Goal: Complete application form

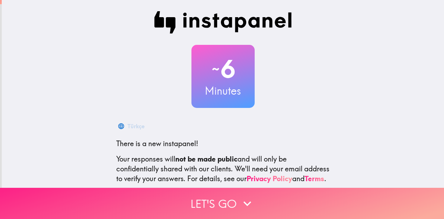
click at [247, 202] on icon "button" at bounding box center [246, 203] width 15 height 15
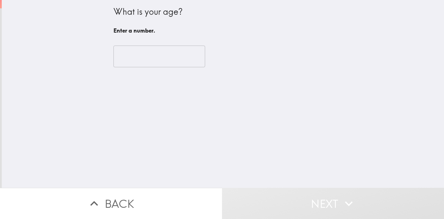
click at [161, 56] on input "number" at bounding box center [159, 57] width 92 height 22
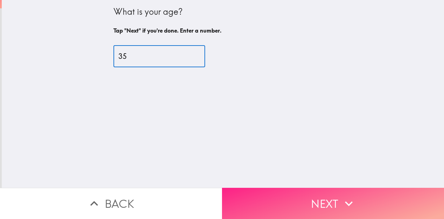
type input "35"
click at [294, 192] on button "Next" at bounding box center [333, 203] width 222 height 31
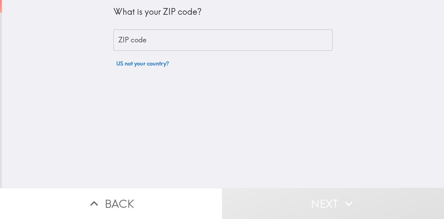
click at [223, 44] on input "ZIP code" at bounding box center [222, 40] width 219 height 22
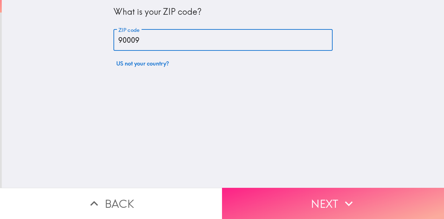
type input "90009"
click at [310, 195] on button "Next" at bounding box center [333, 203] width 222 height 31
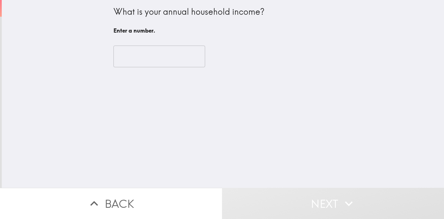
click at [161, 56] on input "number" at bounding box center [159, 57] width 92 height 22
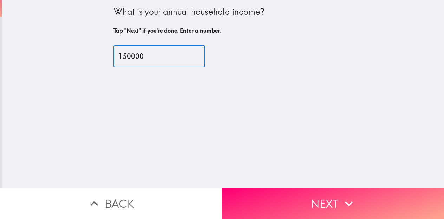
type input "150000"
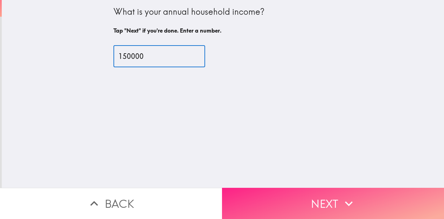
click at [334, 197] on button "Next" at bounding box center [333, 203] width 222 height 31
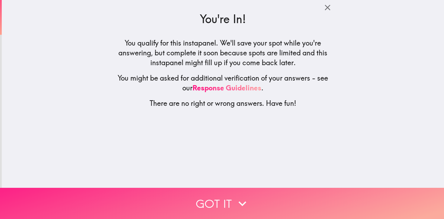
click at [319, 193] on button "Got it" at bounding box center [222, 203] width 444 height 31
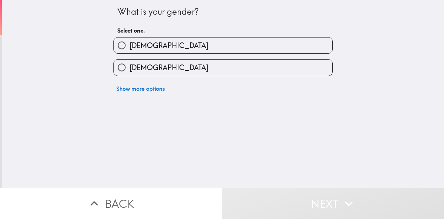
click at [269, 67] on label "[DEMOGRAPHIC_DATA]" at bounding box center [223, 68] width 218 height 16
click at [129, 67] on input "[DEMOGRAPHIC_DATA]" at bounding box center [122, 68] width 16 height 16
radio input "true"
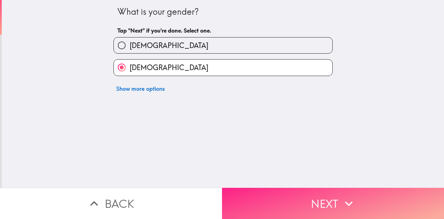
click at [311, 195] on button "Next" at bounding box center [333, 203] width 222 height 31
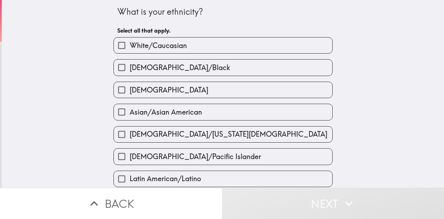
click at [286, 44] on label "White/Caucasian" at bounding box center [223, 46] width 218 height 16
click at [129, 44] on input "White/Caucasian" at bounding box center [122, 46] width 16 height 16
checkbox input "true"
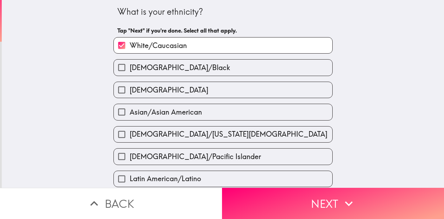
click at [262, 86] on label "[DEMOGRAPHIC_DATA]" at bounding box center [223, 90] width 218 height 16
click at [129, 86] on input "[DEMOGRAPHIC_DATA]" at bounding box center [122, 90] width 16 height 16
checkbox input "true"
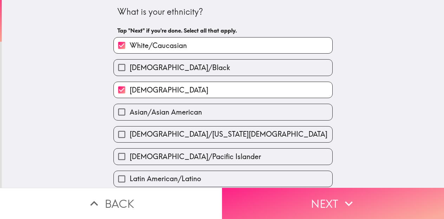
click at [314, 197] on button "Next" at bounding box center [333, 203] width 222 height 31
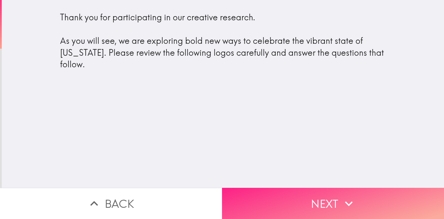
click at [334, 194] on button "Next" at bounding box center [333, 203] width 222 height 31
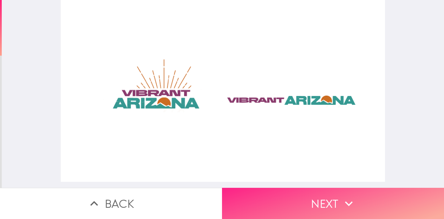
click at [325, 188] on button "Next" at bounding box center [333, 203] width 222 height 31
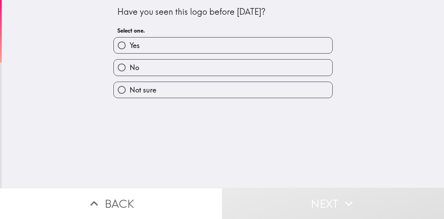
click at [257, 64] on label "No" at bounding box center [223, 68] width 218 height 16
click at [129, 64] on input "No" at bounding box center [122, 68] width 16 height 16
radio input "true"
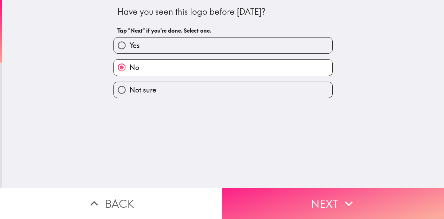
click at [309, 197] on button "Next" at bounding box center [333, 203] width 222 height 31
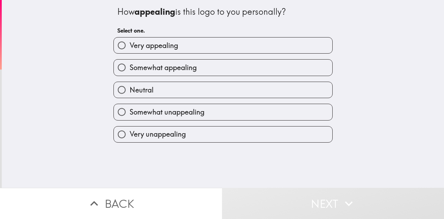
click at [278, 42] on label "Very appealing" at bounding box center [223, 46] width 218 height 16
click at [129, 42] on input "Very appealing" at bounding box center [122, 46] width 16 height 16
radio input "true"
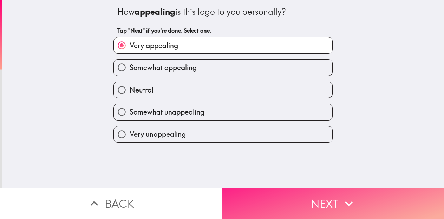
click at [311, 197] on button "Next" at bounding box center [333, 203] width 222 height 31
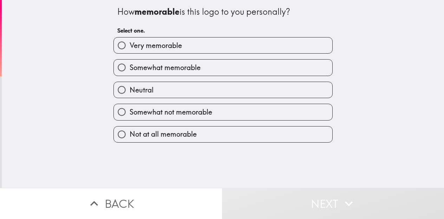
click at [276, 40] on label "Very memorable" at bounding box center [223, 46] width 218 height 16
click at [129, 40] on input "Very memorable" at bounding box center [122, 46] width 16 height 16
radio input "true"
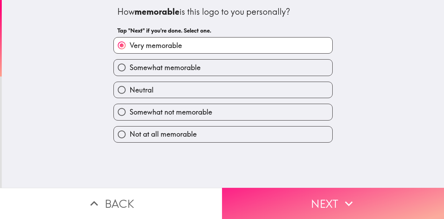
click at [312, 200] on button "Next" at bounding box center [333, 203] width 222 height 31
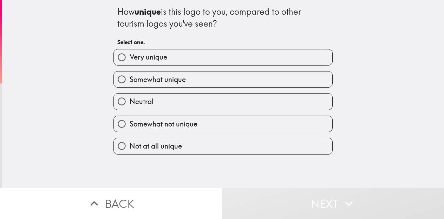
click at [275, 58] on label "Very unique" at bounding box center [223, 57] width 218 height 16
click at [129, 58] on input "Very unique" at bounding box center [122, 57] width 16 height 16
radio input "true"
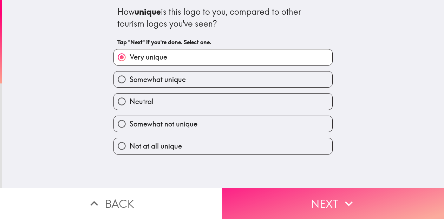
click at [308, 199] on button "Next" at bounding box center [333, 203] width 222 height 31
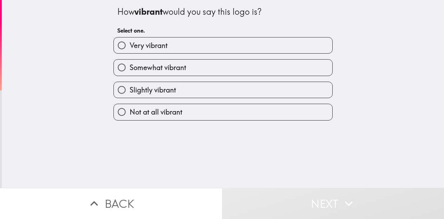
click at [237, 46] on label "Very vibrant" at bounding box center [223, 46] width 218 height 16
click at [129, 46] on input "Very vibrant" at bounding box center [122, 46] width 16 height 16
radio input "true"
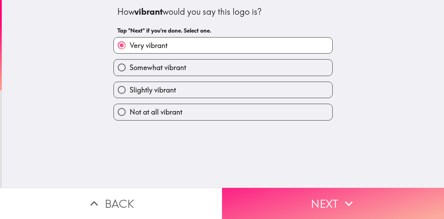
click at [314, 197] on button "Next" at bounding box center [333, 203] width 222 height 31
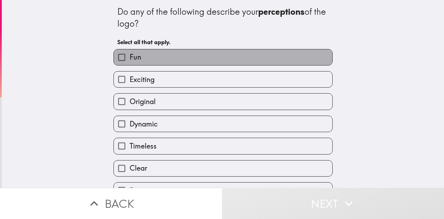
click at [265, 61] on label "Fun" at bounding box center [223, 57] width 218 height 16
click at [129, 61] on input "Fun" at bounding box center [122, 57] width 16 height 16
checkbox input "true"
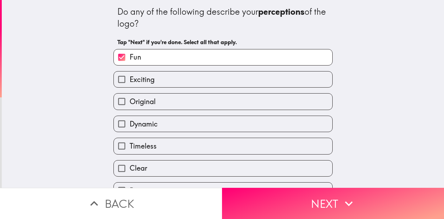
click at [264, 105] on label "Original" at bounding box center [223, 102] width 218 height 16
click at [129, 105] on input "Original" at bounding box center [122, 102] width 16 height 16
checkbox input "true"
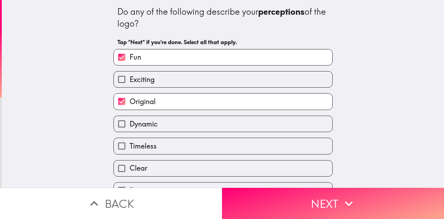
click at [246, 146] on label "Timeless" at bounding box center [223, 146] width 218 height 16
click at [129, 146] on input "Timeless" at bounding box center [122, 146] width 16 height 16
checkbox input "true"
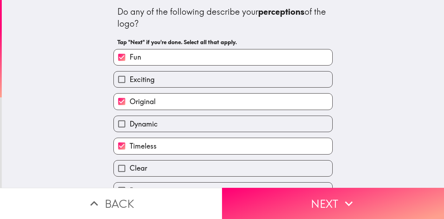
click at [239, 164] on label "Clear" at bounding box center [223, 169] width 218 height 16
click at [129, 164] on input "Clear" at bounding box center [122, 169] width 16 height 16
checkbox input "true"
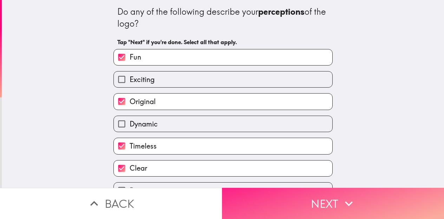
click at [290, 196] on button "Next" at bounding box center [333, 203] width 222 height 31
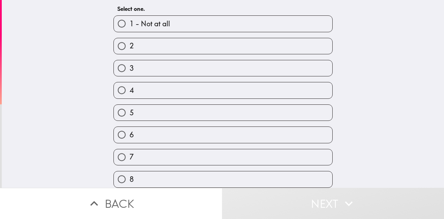
scroll to position [95, 0]
click at [279, 151] on label "9" at bounding box center [223, 158] width 218 height 16
click at [129, 151] on input "9" at bounding box center [122, 158] width 16 height 16
radio input "true"
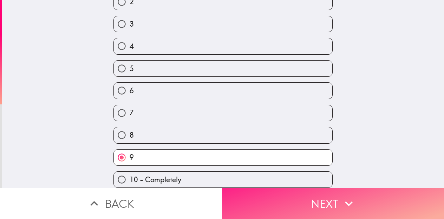
click at [297, 192] on button "Next" at bounding box center [333, 203] width 222 height 31
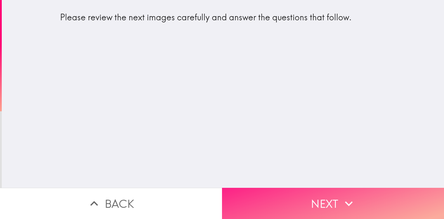
click at [332, 195] on button "Next" at bounding box center [333, 203] width 222 height 31
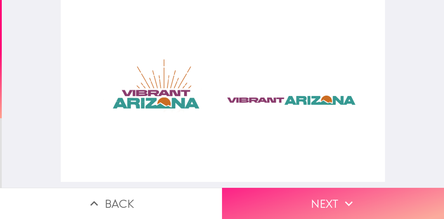
click at [331, 195] on button "Next" at bounding box center [333, 203] width 222 height 31
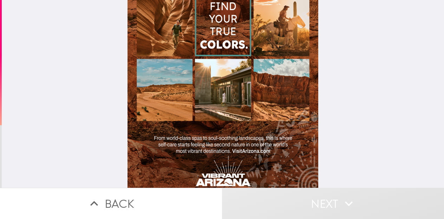
scroll to position [92, 0]
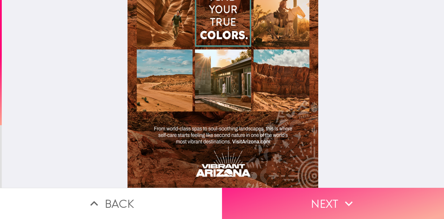
click at [401, 202] on button "Next" at bounding box center [333, 203] width 222 height 31
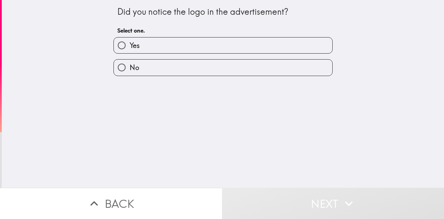
click at [246, 46] on label "Yes" at bounding box center [223, 46] width 218 height 16
click at [129, 46] on input "Yes" at bounding box center [122, 46] width 16 height 16
radio input "true"
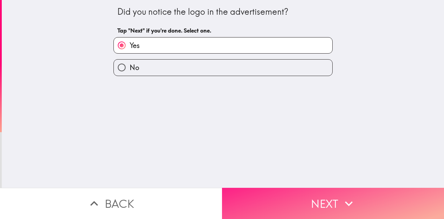
click at [297, 194] on button "Next" at bounding box center [333, 203] width 222 height 31
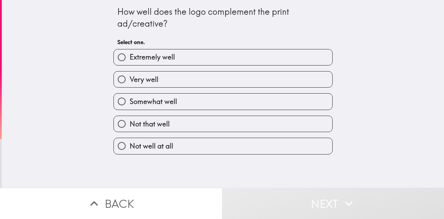
click at [273, 52] on label "Extremely well" at bounding box center [223, 57] width 218 height 16
click at [129, 52] on input "Extremely well" at bounding box center [122, 57] width 16 height 16
radio input "true"
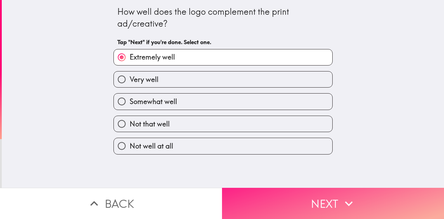
click at [300, 194] on button "Next" at bounding box center [333, 203] width 222 height 31
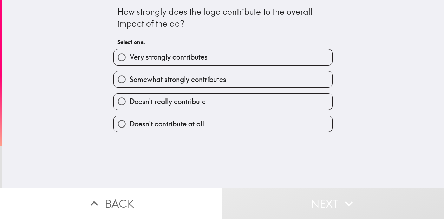
click at [267, 58] on label "Very strongly contributes" at bounding box center [223, 57] width 218 height 16
click at [129, 58] on input "Very strongly contributes" at bounding box center [122, 57] width 16 height 16
radio input "true"
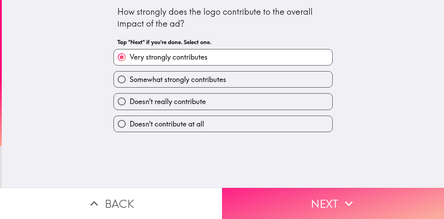
click at [308, 194] on button "Next" at bounding box center [333, 203] width 222 height 31
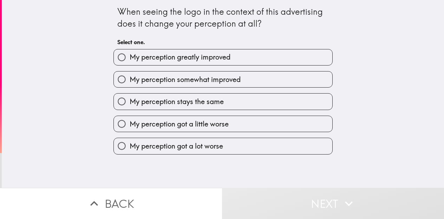
click at [261, 58] on label "My perception greatly improved" at bounding box center [223, 57] width 218 height 16
click at [129, 58] on input "My perception greatly improved" at bounding box center [122, 57] width 16 height 16
radio input "true"
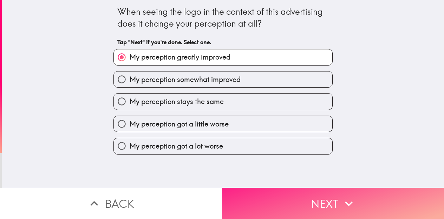
click at [288, 197] on button "Next" at bounding box center [333, 203] width 222 height 31
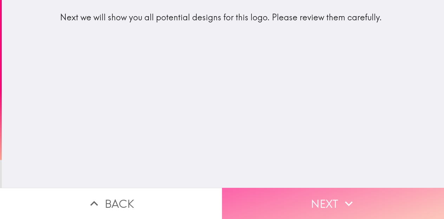
click at [333, 197] on button "Next" at bounding box center [333, 203] width 222 height 31
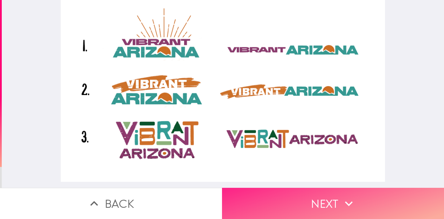
click at [367, 196] on button "Next" at bounding box center [333, 203] width 222 height 31
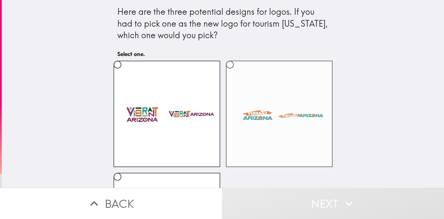
click at [312, 139] on label at bounding box center [279, 114] width 107 height 107
click at [238, 73] on input "radio" at bounding box center [230, 65] width 16 height 16
radio input "true"
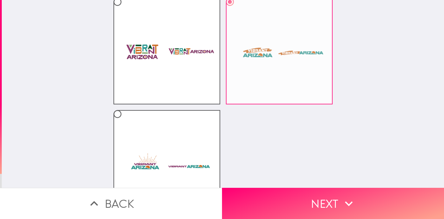
scroll to position [98, 0]
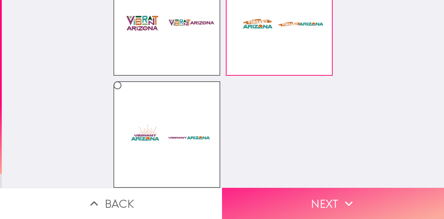
click at [349, 196] on icon "button" at bounding box center [348, 203] width 15 height 15
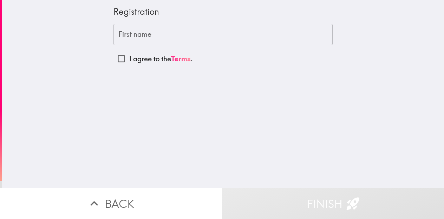
click at [118, 58] on input "I agree to the Terms ." at bounding box center [121, 59] width 16 height 16
checkbox input "true"
click at [235, 35] on input "First name" at bounding box center [222, 35] width 219 height 22
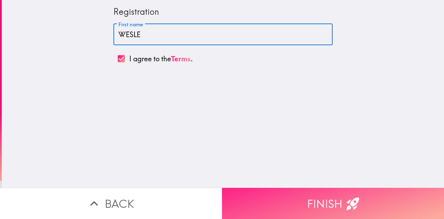
type input "[PERSON_NAME]"
click at [295, 191] on button "Finish" at bounding box center [333, 203] width 222 height 31
